Goal: Navigation & Orientation: Find specific page/section

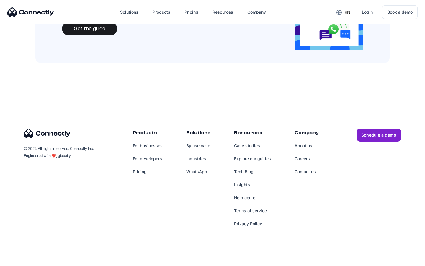
scroll to position [642, 0]
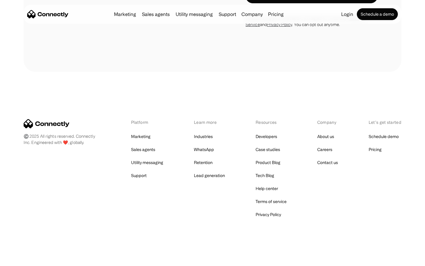
scroll to position [999, 0]
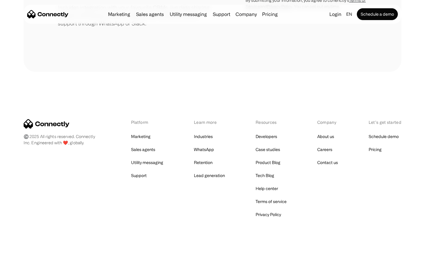
scroll to position [274, 0]
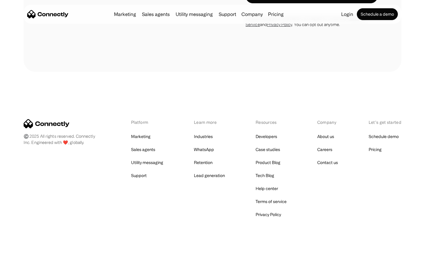
scroll to position [627, 0]
